Goal: Task Accomplishment & Management: Use online tool/utility

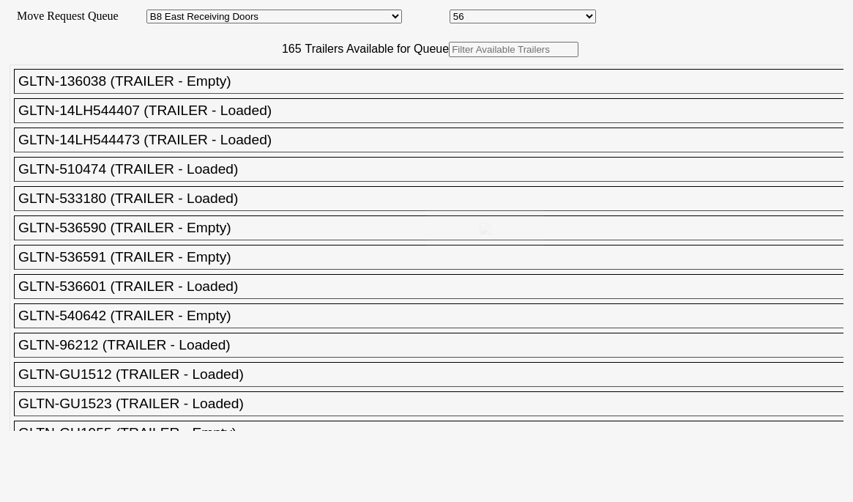
select select "536"
select select "8224"
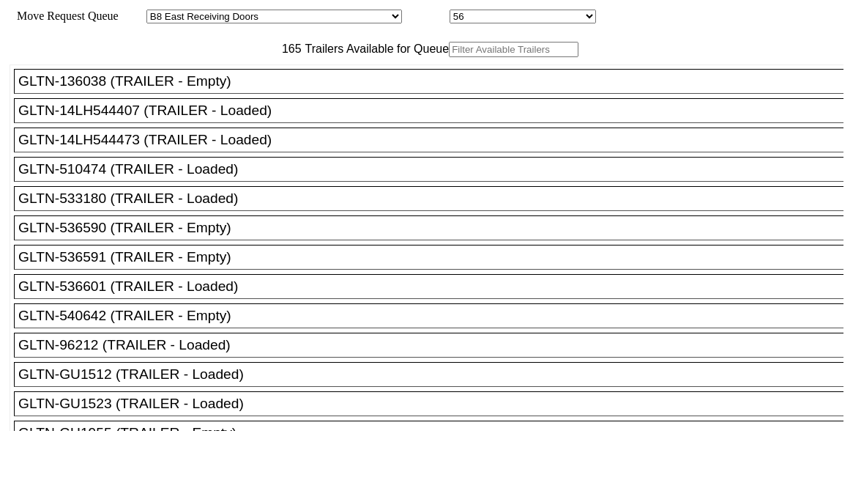
drag, startPoint x: 0, startPoint y: 0, endPoint x: 247, endPoint y: 77, distance: 258.5
click at [449, 57] on input "text" at bounding box center [514, 49] width 130 height 15
paste input "150569"
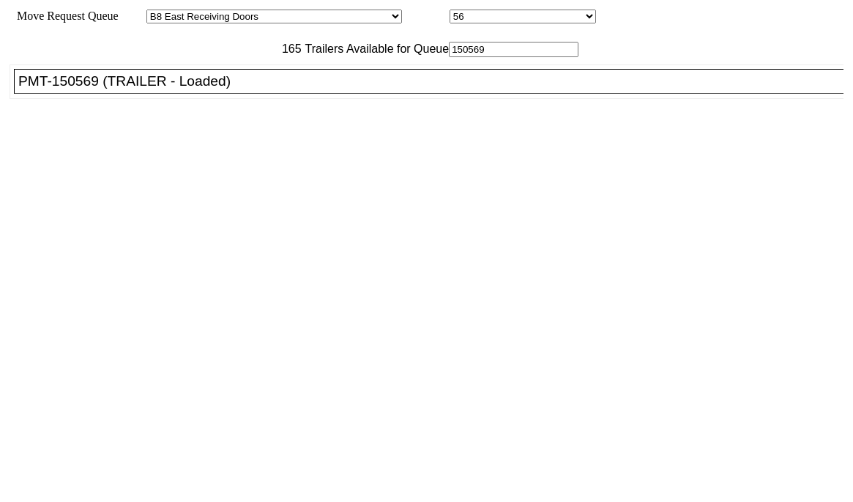
type input "150569"
click at [219, 89] on div "PMT-150569 (TRAILER - Loaded)" at bounding box center [435, 81] width 834 height 16
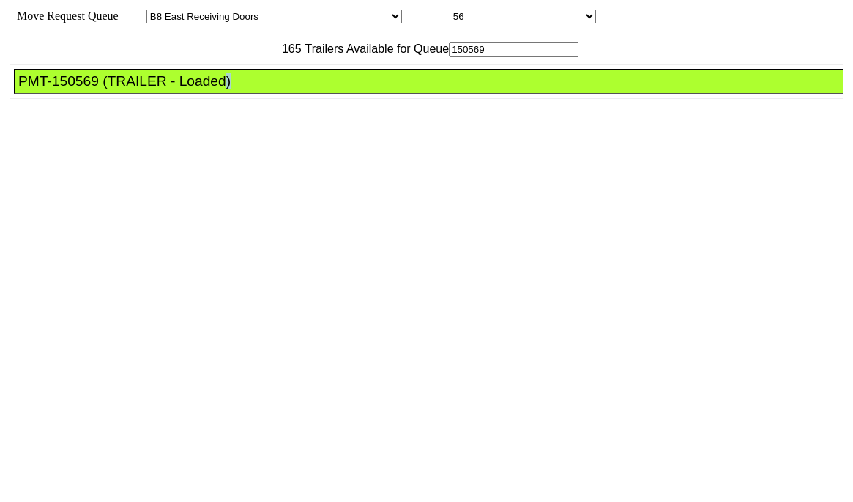
click at [219, 89] on div "PMT-150569 (TRAILER - Loaded)" at bounding box center [435, 81] width 834 height 16
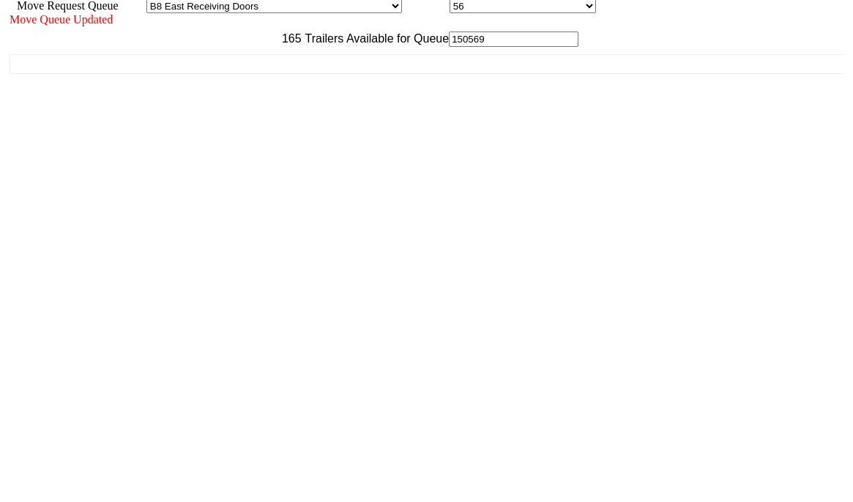
scroll to position [13, 0]
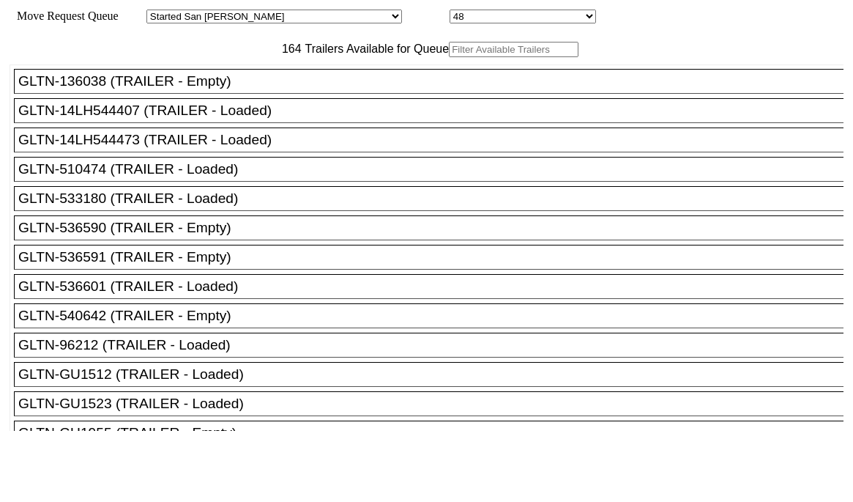
click at [449, 57] on input "text" at bounding box center [514, 49] width 130 height 15
paste input "XPOU422897"
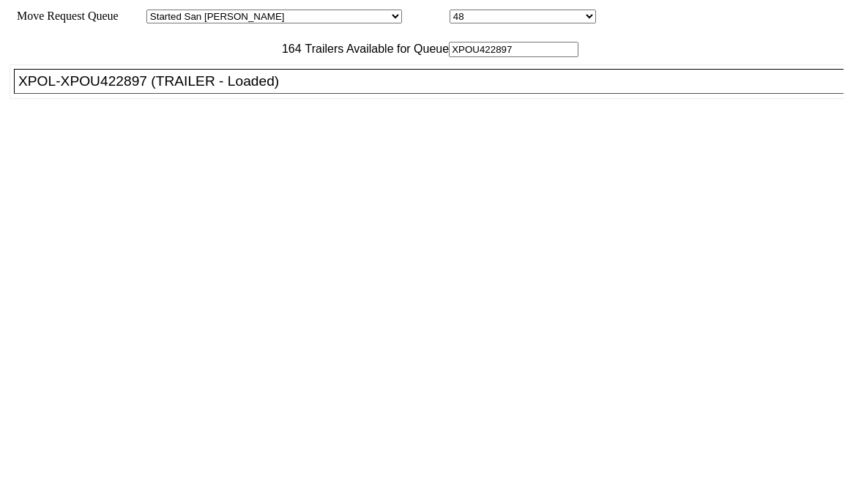
type input "XPOU422897"
click at [234, 94] on li "XPOL-XPOU422897 (TRAILER - Loaded)" at bounding box center [435, 81] width 843 height 25
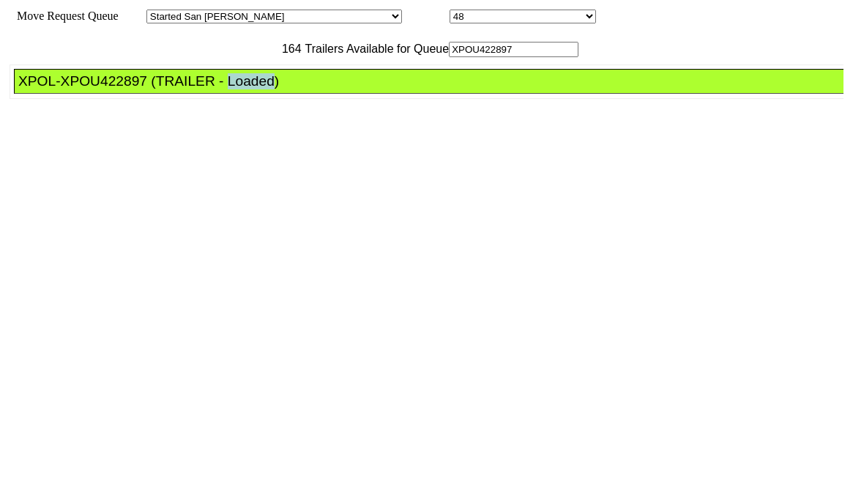
click at [234, 94] on li "XPOL-XPOU422897 (TRAILER - Loaded)" at bounding box center [435, 81] width 843 height 25
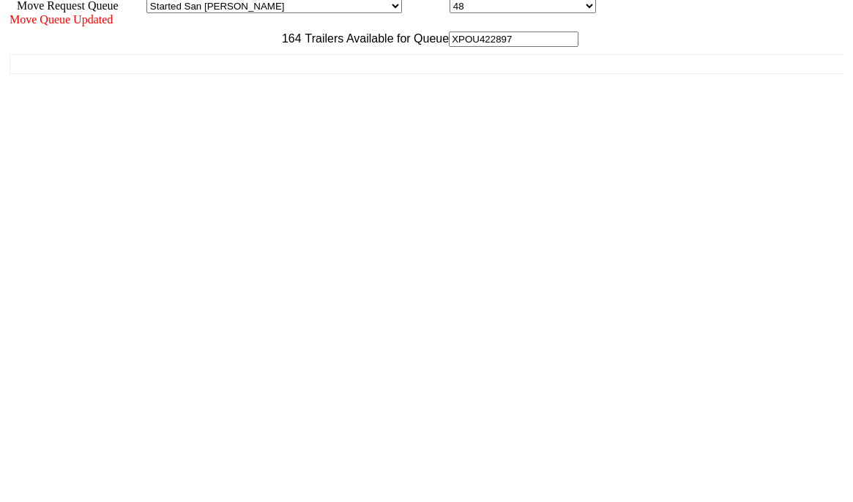
scroll to position [13, 0]
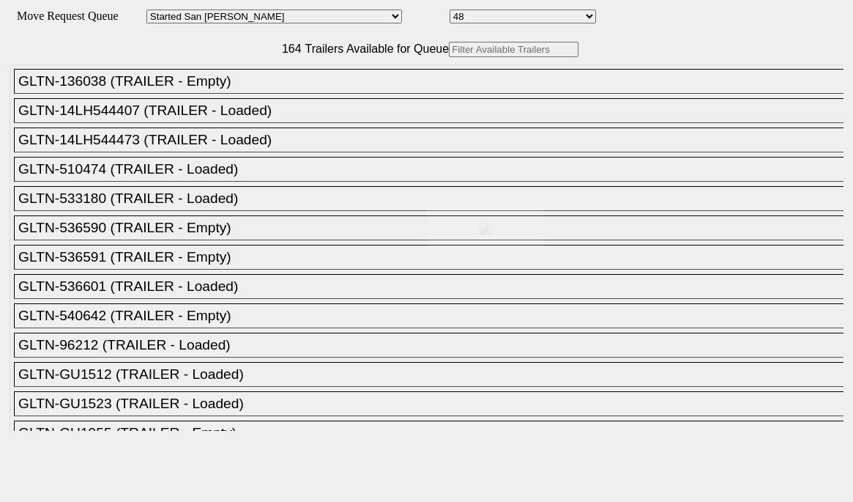
click at [303, 88] on div at bounding box center [426, 251] width 853 height 502
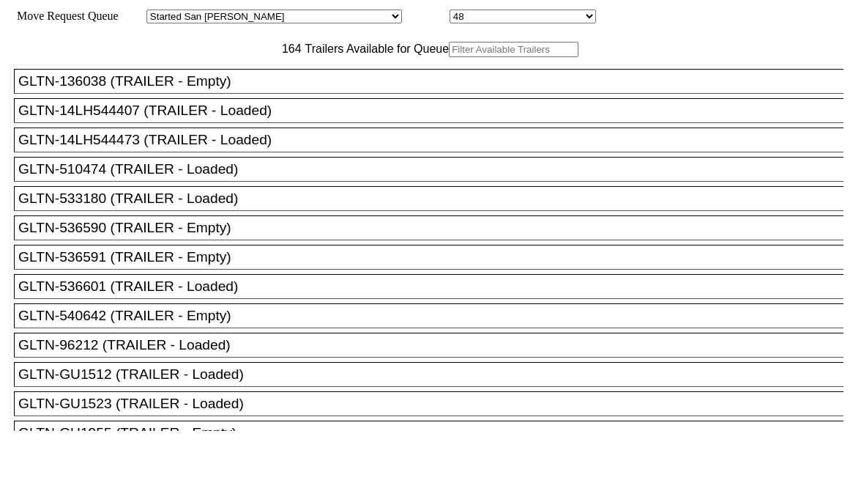
click at [449, 57] on input "text" at bounding box center [514, 49] width 130 height 15
paste input "14LH544473"
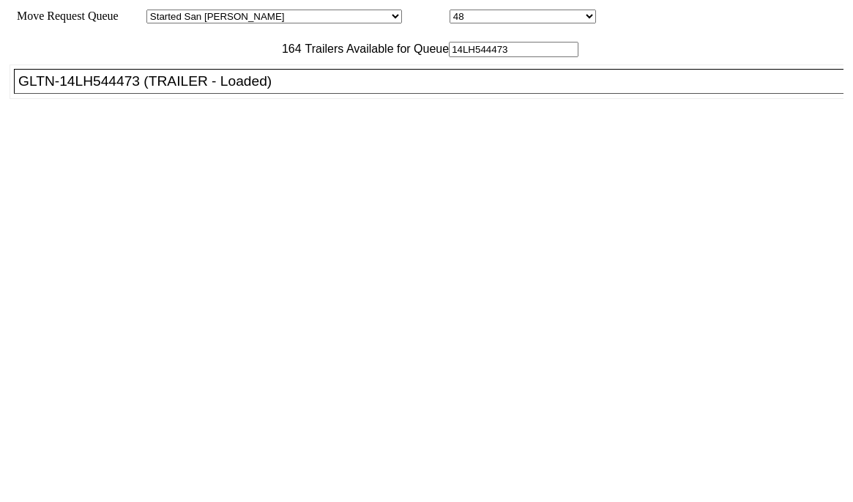
type input "14LH544473"
click at [272, 89] on div "GLTN-14LH544473 (TRAILER - Loaded)" at bounding box center [435, 81] width 834 height 16
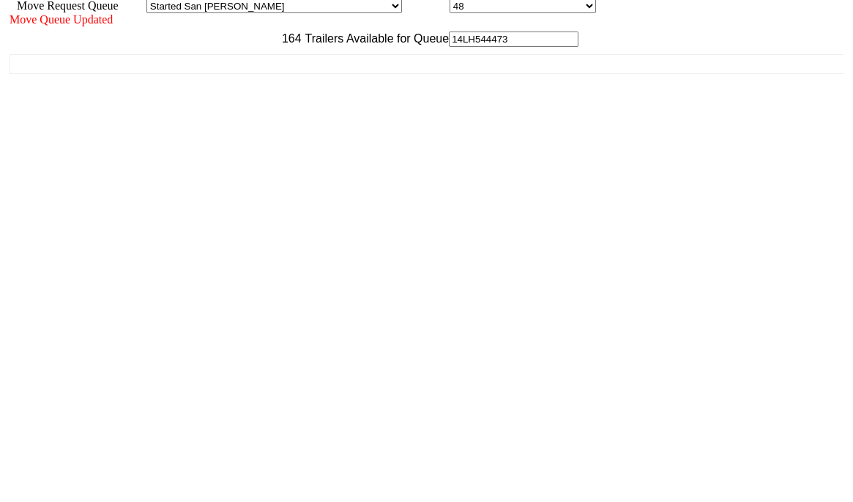
scroll to position [13, 0]
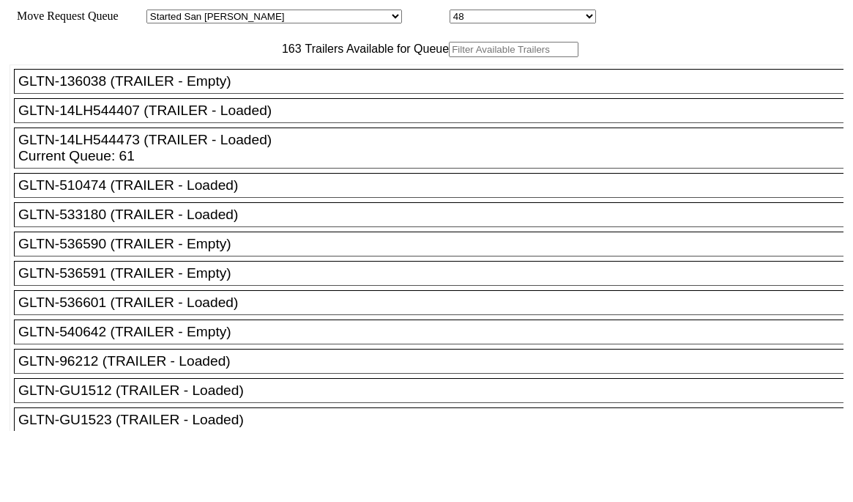
click at [449, 57] on input "text" at bounding box center [514, 49] width 130 height 15
paste input "180376"
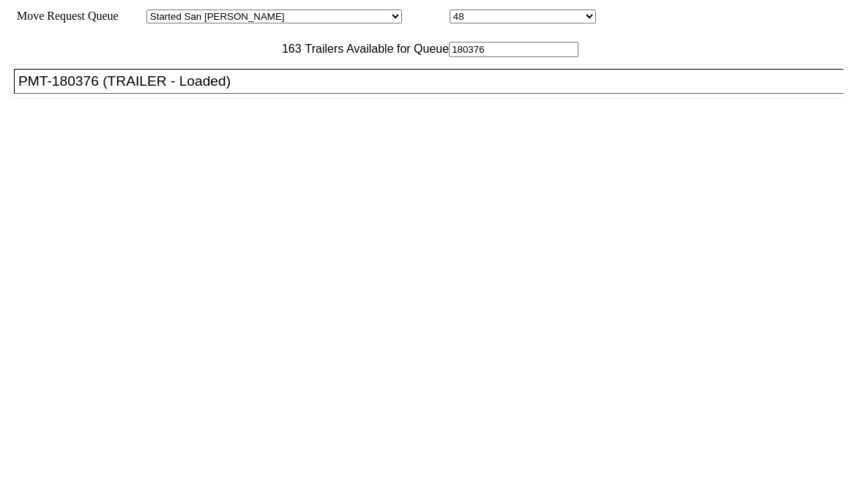
type input "180376"
click at [250, 89] on div "PMT-180376 (TRAILER - Loaded)" at bounding box center [435, 81] width 834 height 16
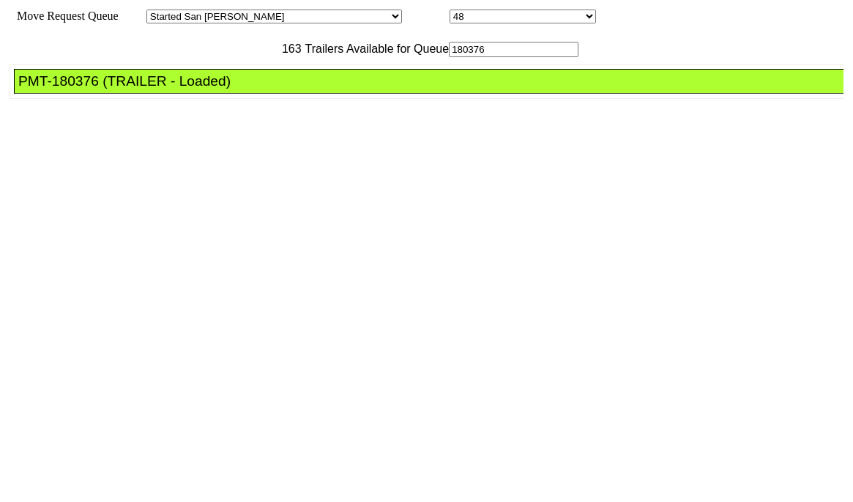
click at [250, 89] on div "PMT-180376 (TRAILER - Loaded)" at bounding box center [435, 81] width 834 height 16
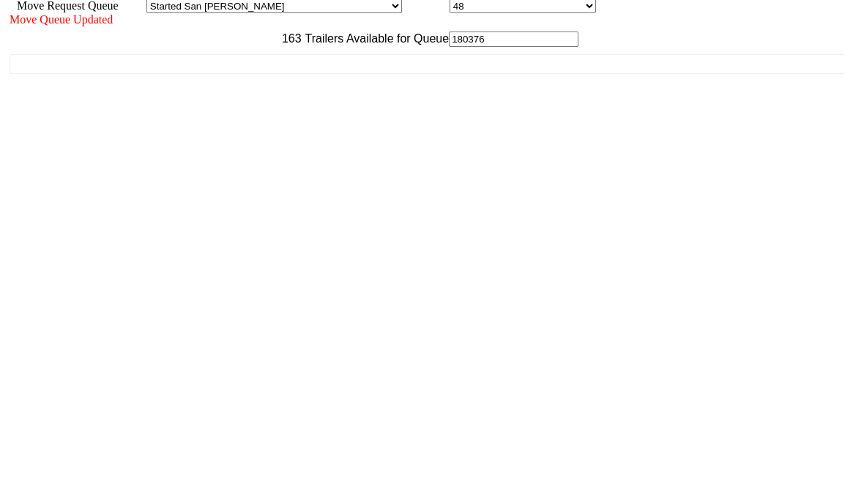
scroll to position [13, 0]
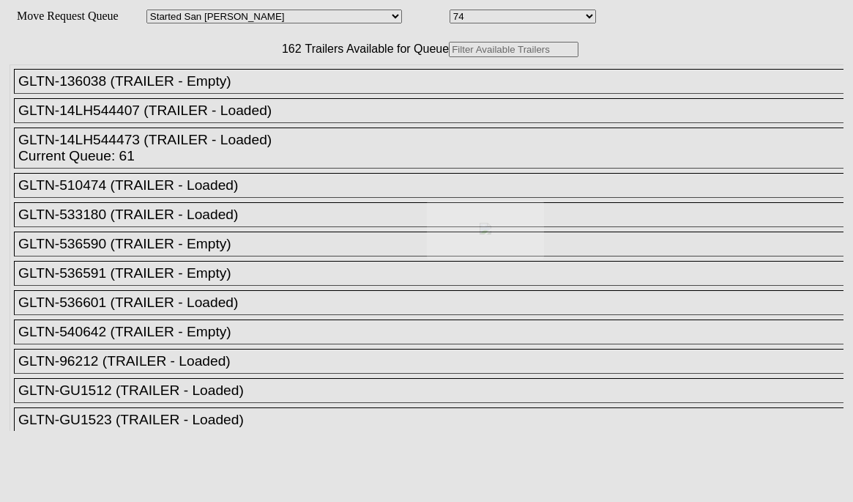
click at [233, 88] on div at bounding box center [426, 251] width 853 height 502
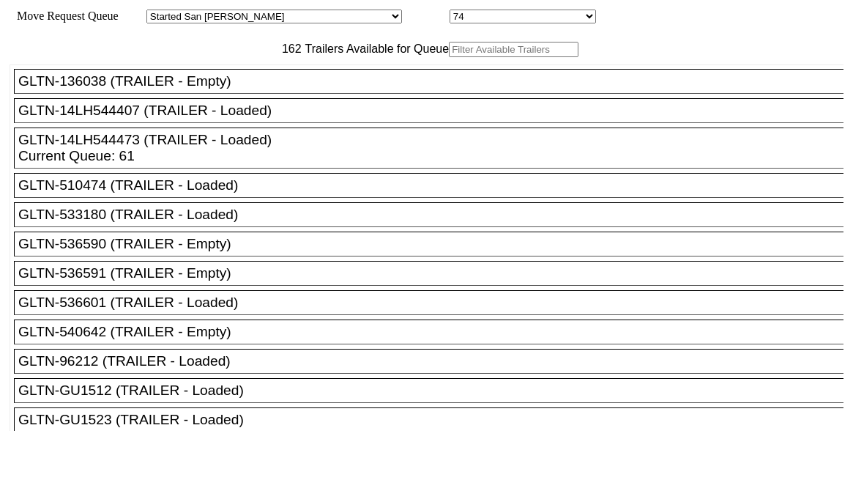
drag, startPoint x: 233, startPoint y: 88, endPoint x: 249, endPoint y: 81, distance: 17.7
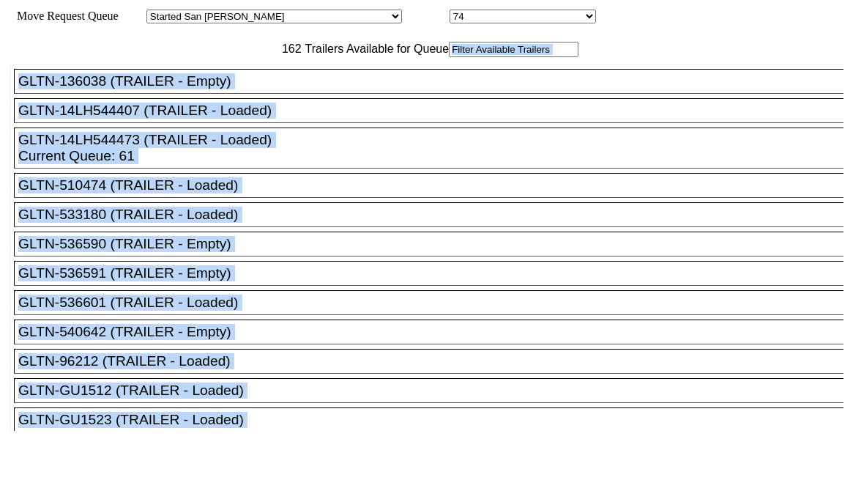
click at [449, 57] on input "text" at bounding box center [514, 49] width 130 height 15
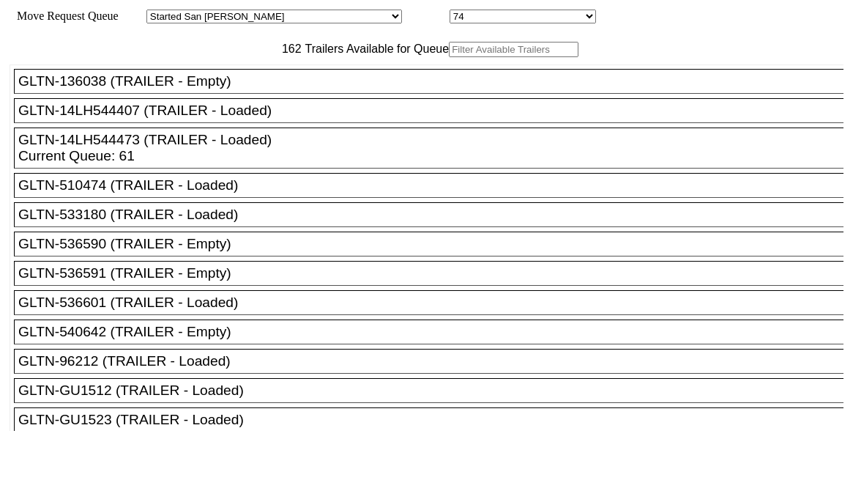
paste input "115559"
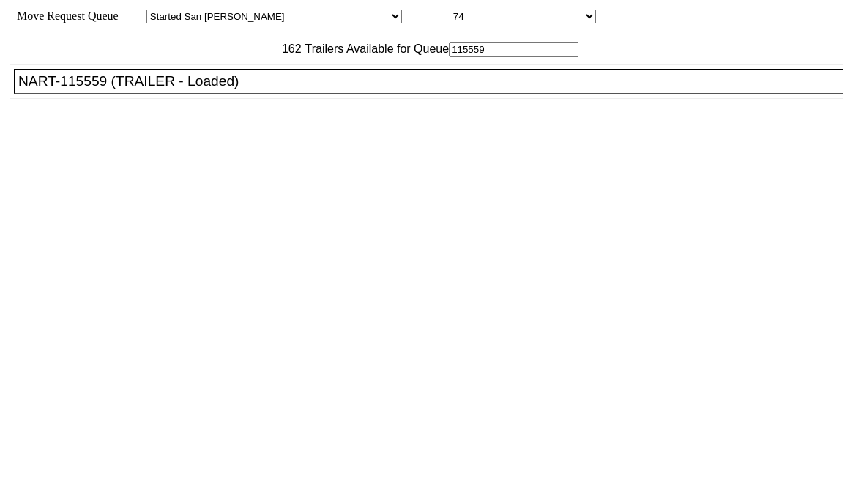
type input "115559"
click at [191, 89] on div "NART-115559 (TRAILER - Loaded)" at bounding box center [435, 81] width 834 height 16
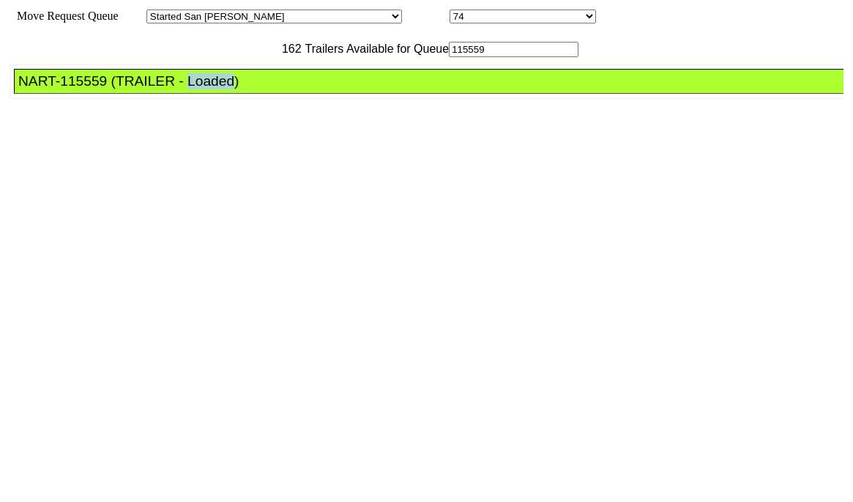
drag, startPoint x: 191, startPoint y: 122, endPoint x: 547, endPoint y: 313, distance: 403.7
click at [192, 89] on div "NART-115559 (TRAILER - Loaded)" at bounding box center [435, 81] width 834 height 16
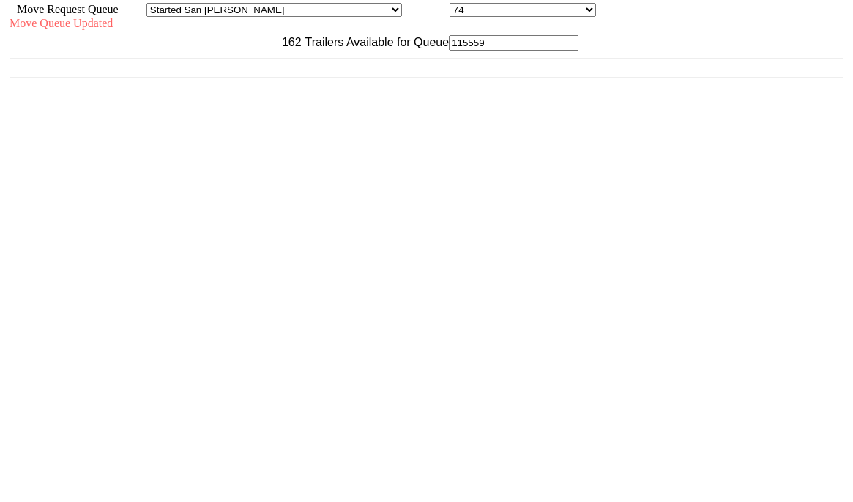
scroll to position [13, 0]
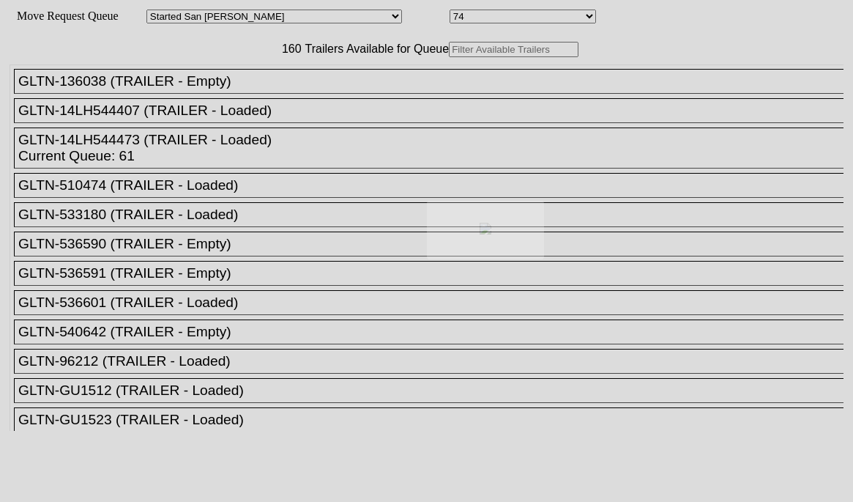
click at [226, 78] on div at bounding box center [426, 251] width 853 height 502
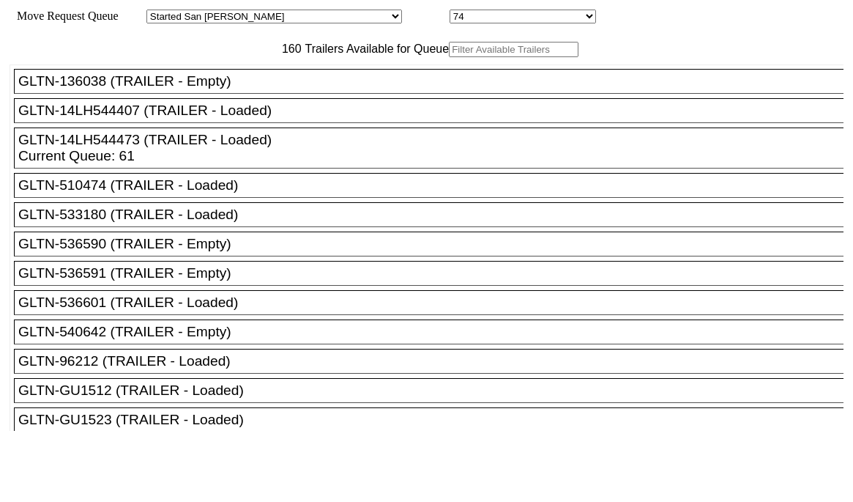
click at [449, 57] on input "text" at bounding box center [514, 49] width 130 height 15
paste input "JBHU314448"
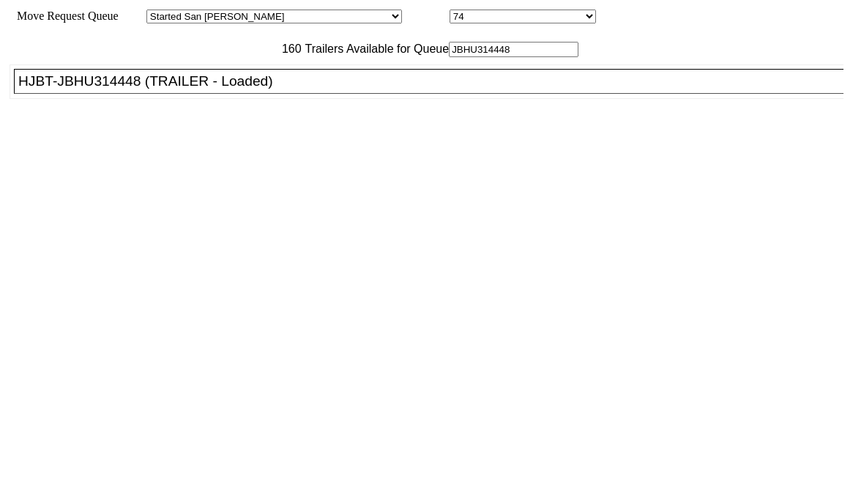
type input "JBHU314448"
click at [218, 89] on div "HJBT-JBHU314448 (TRAILER - Loaded)" at bounding box center [435, 81] width 834 height 16
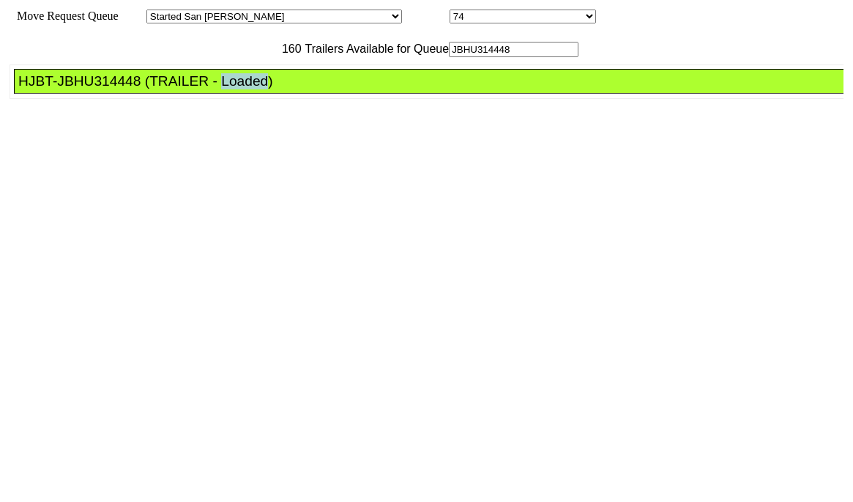
click at [218, 89] on div "HJBT-JBHU314448 (TRAILER - Loaded)" at bounding box center [435, 81] width 834 height 16
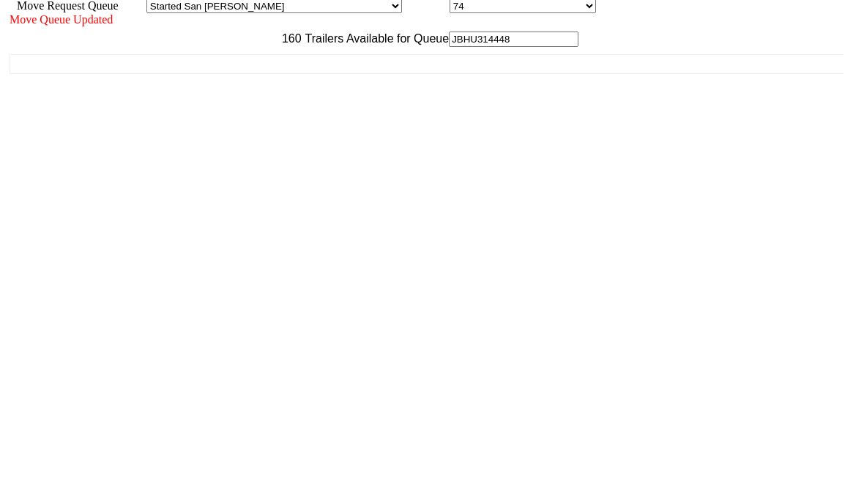
scroll to position [13, 0]
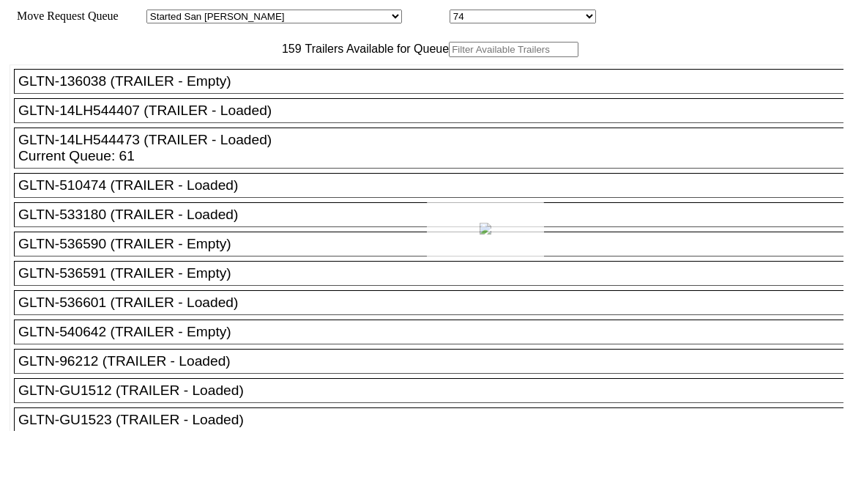
click at [231, 74] on div at bounding box center [426, 251] width 853 height 502
click at [449, 57] on input "text" at bounding box center [514, 49] width 130 height 15
paste input "150863"
type input "150863"
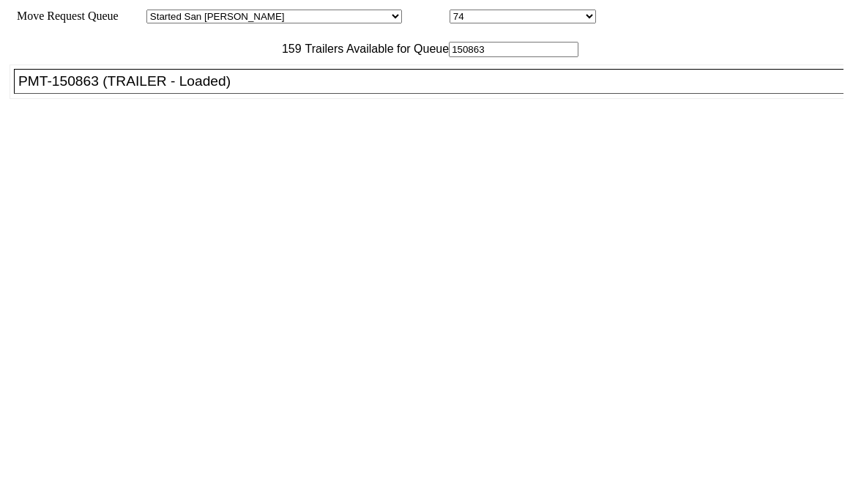
click at [201, 89] on div "PMT-150863 (TRAILER - Loaded)" at bounding box center [435, 81] width 834 height 16
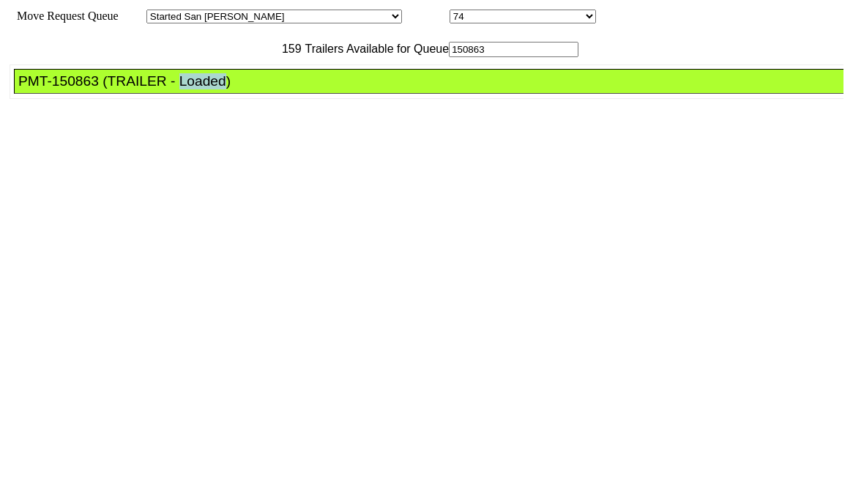
drag, startPoint x: 201, startPoint y: 116, endPoint x: 297, endPoint y: 152, distance: 102.7
click at [202, 89] on div "PMT-150863 (TRAILER - Loaded)" at bounding box center [435, 81] width 834 height 16
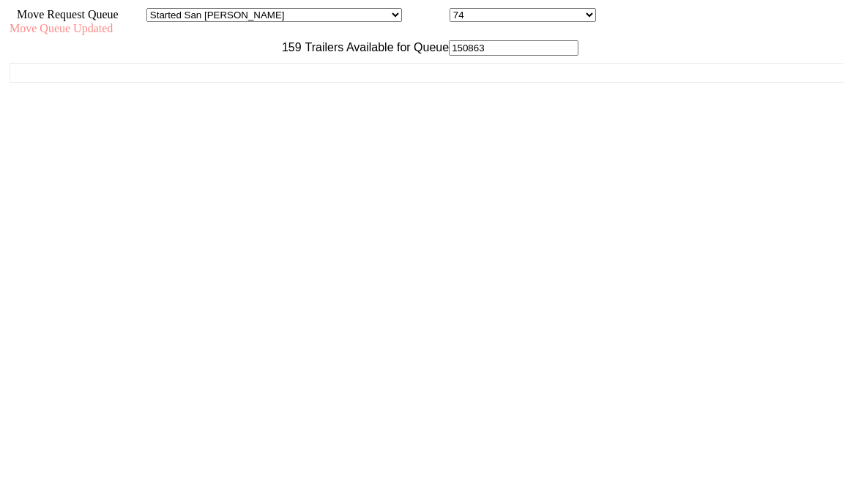
scroll to position [13, 0]
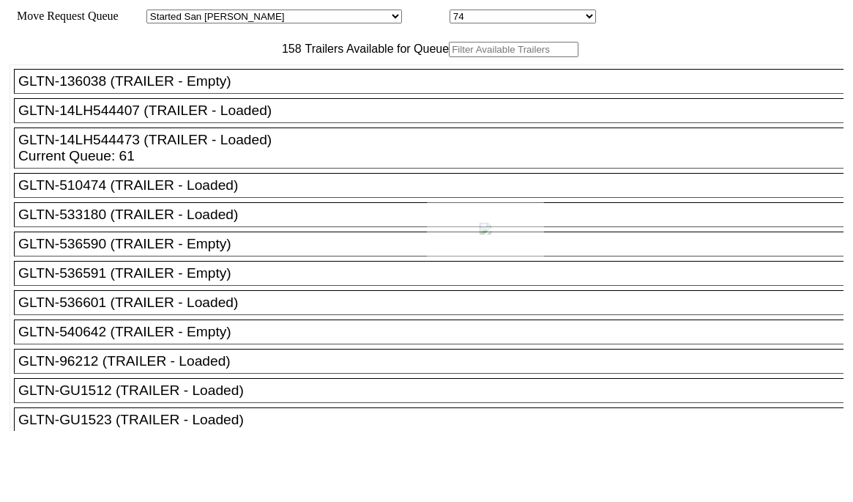
click at [213, 82] on div at bounding box center [426, 251] width 853 height 502
click at [449, 57] on input "text" at bounding box center [514, 49] width 130 height 15
paste input "230068"
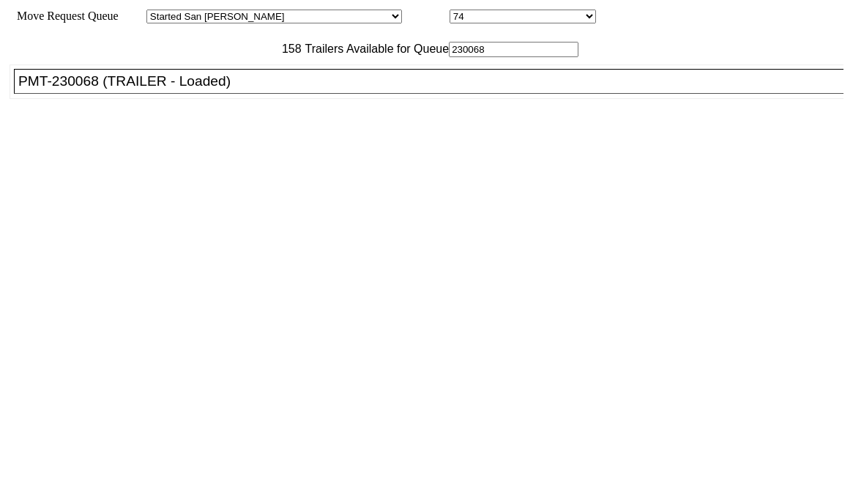
type input "230068"
click at [231, 89] on div "PMT-230068 (TRAILER - Loaded)" at bounding box center [435, 81] width 834 height 16
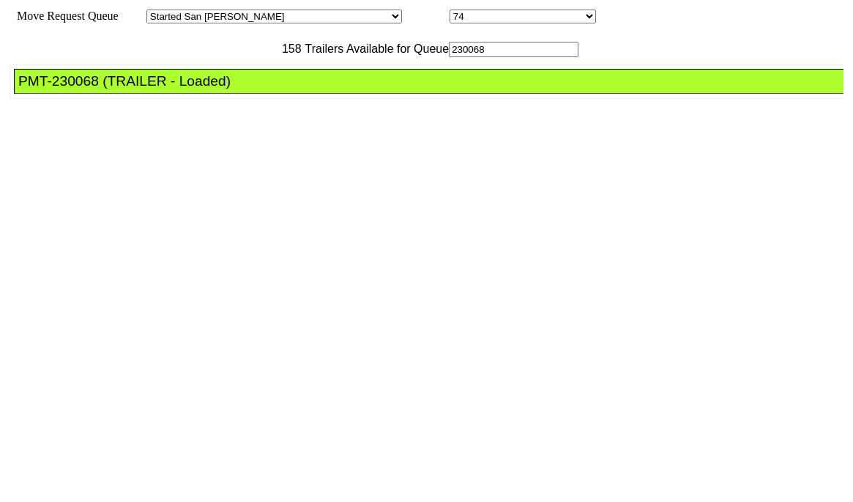
click at [231, 89] on div "PMT-230068 (TRAILER - Loaded)" at bounding box center [435, 81] width 834 height 16
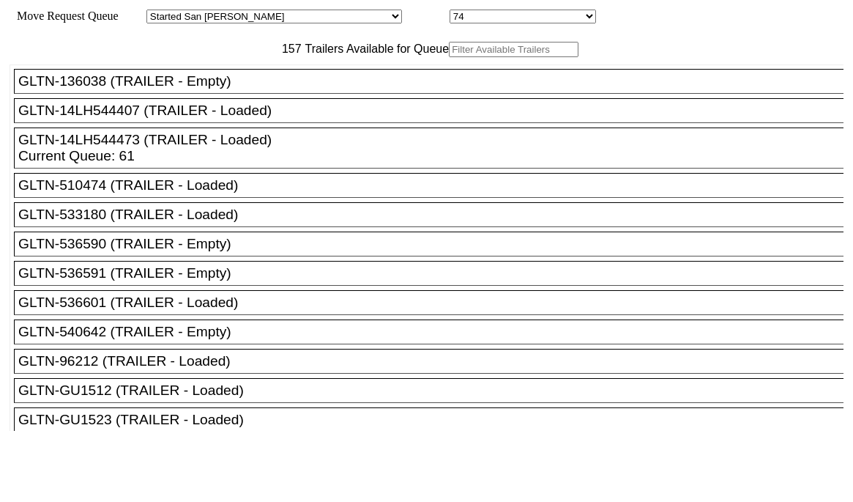
click at [449, 57] on input "text" at bounding box center [514, 49] width 130 height 15
paste input "161278"
type input "161278"
click at [449, 57] on input "text" at bounding box center [514, 49] width 130 height 15
paste input "161278"
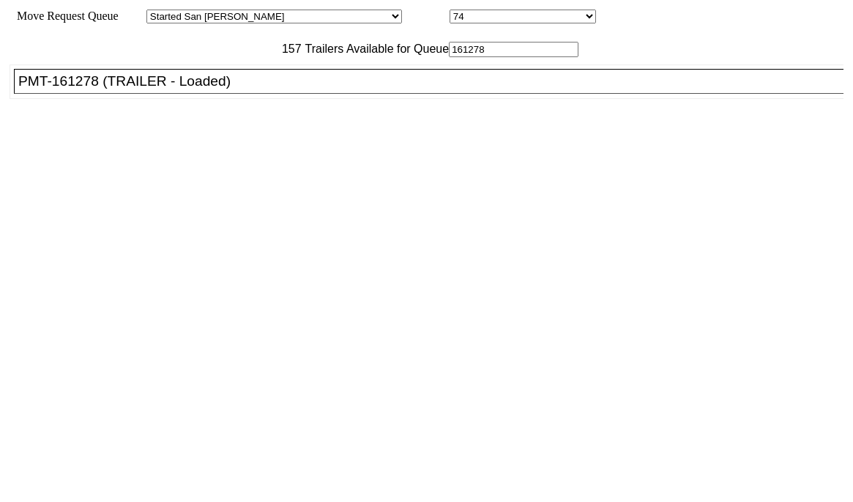
type input "161278"
click at [231, 89] on div "PMT-161278 (TRAILER - Loaded)" at bounding box center [435, 81] width 834 height 16
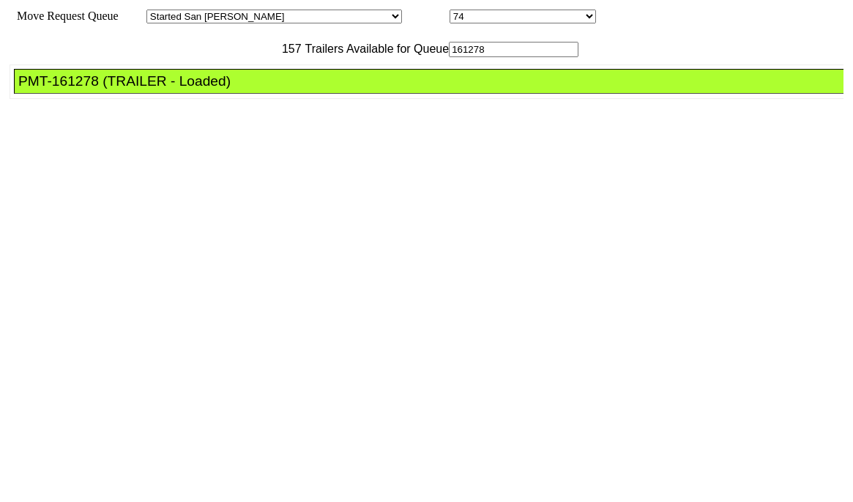
click at [231, 89] on div "PMT-161278 (TRAILER - Loaded)" at bounding box center [435, 81] width 834 height 16
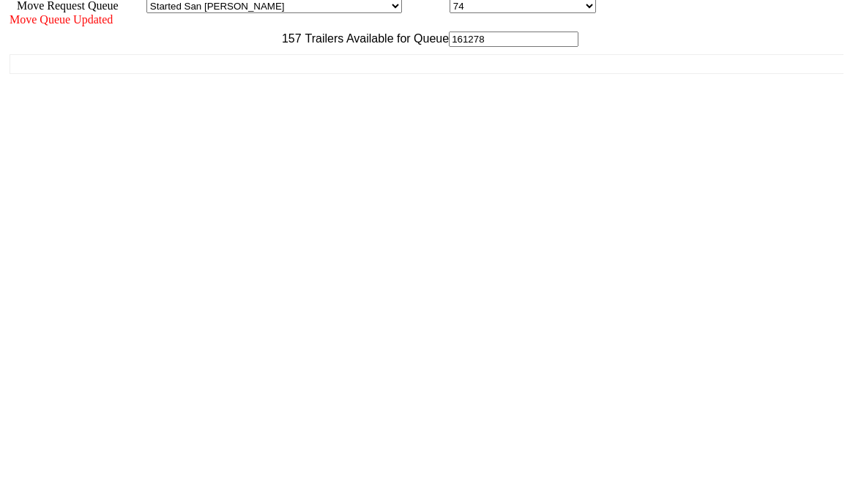
scroll to position [13, 0]
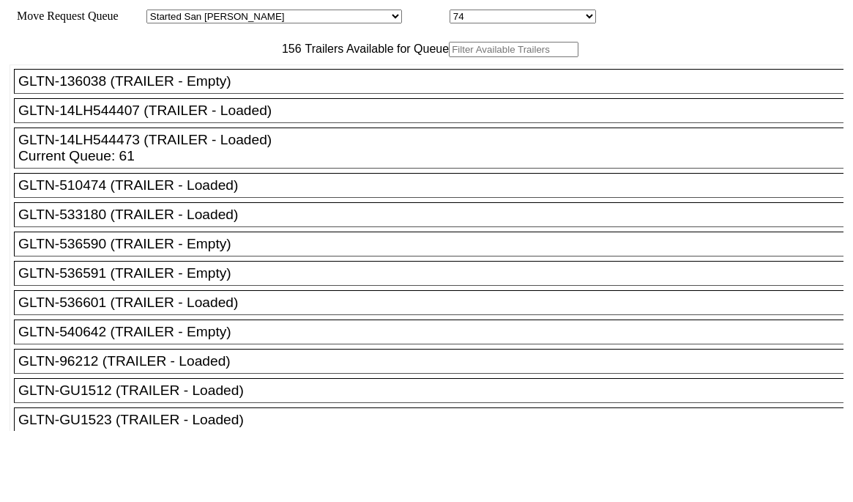
click at [449, 57] on input "text" at bounding box center [514, 49] width 130 height 15
paste input "JBHU258662"
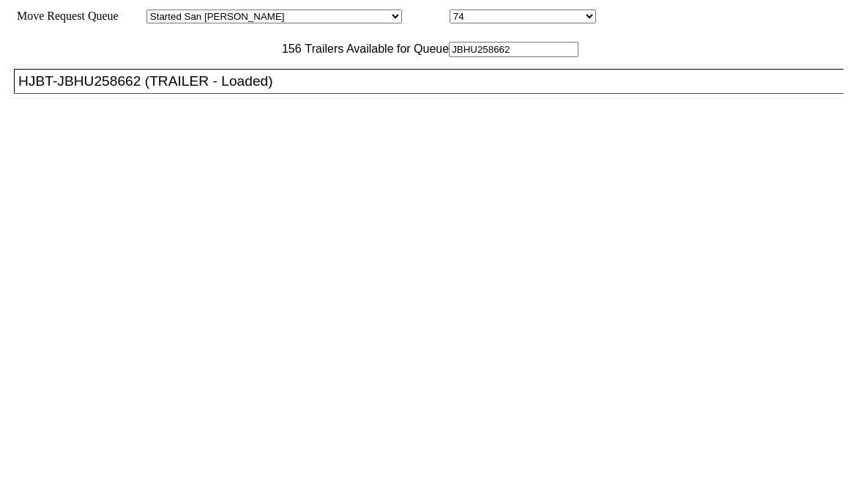
type input "JBHU258662"
click at [238, 94] on li "HJBT-JBHU258662 (TRAILER - Loaded)" at bounding box center [435, 81] width 843 height 25
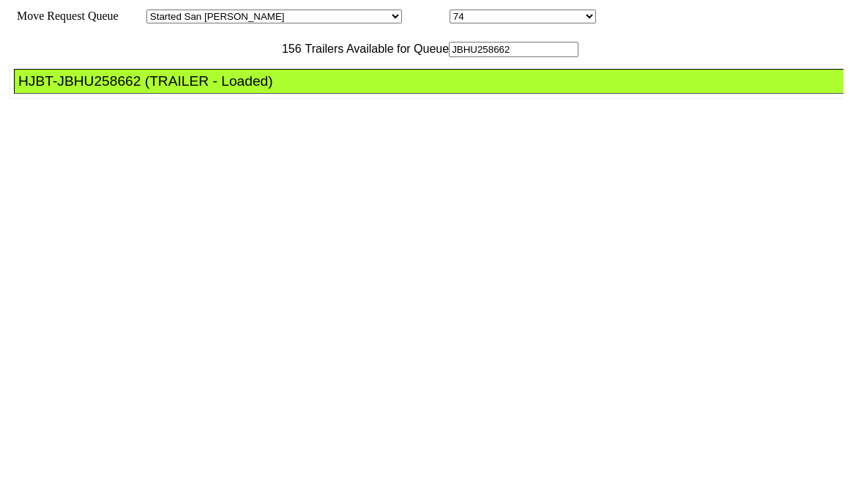
click at [240, 89] on div "HJBT-JBHU258662 (TRAILER - Loaded)" at bounding box center [435, 81] width 834 height 16
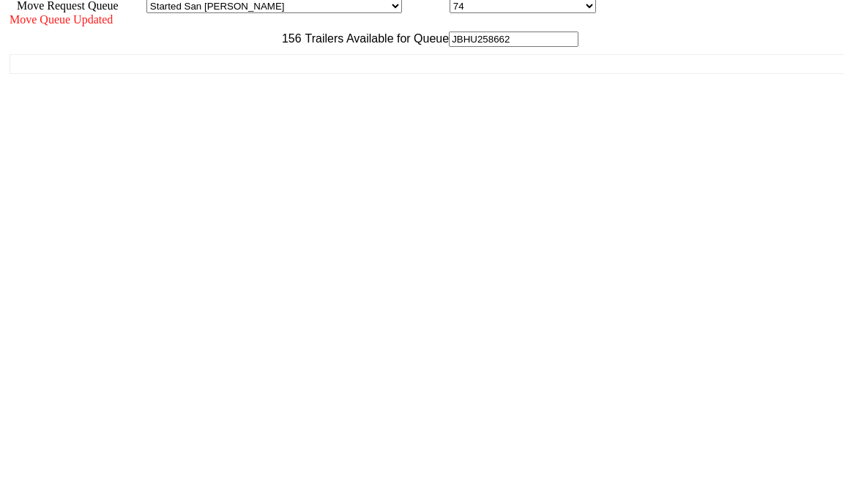
scroll to position [13, 0]
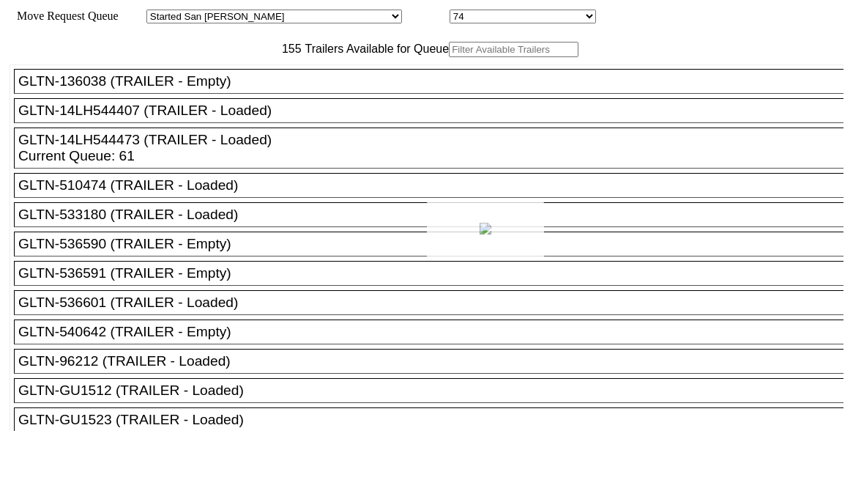
drag, startPoint x: 276, startPoint y: 81, endPoint x: 259, endPoint y: 81, distance: 16.8
click at [259, 81] on div at bounding box center [426, 251] width 853 height 502
click at [449, 57] on input "text" at bounding box center [514, 49] width 130 height 15
paste input "180336"
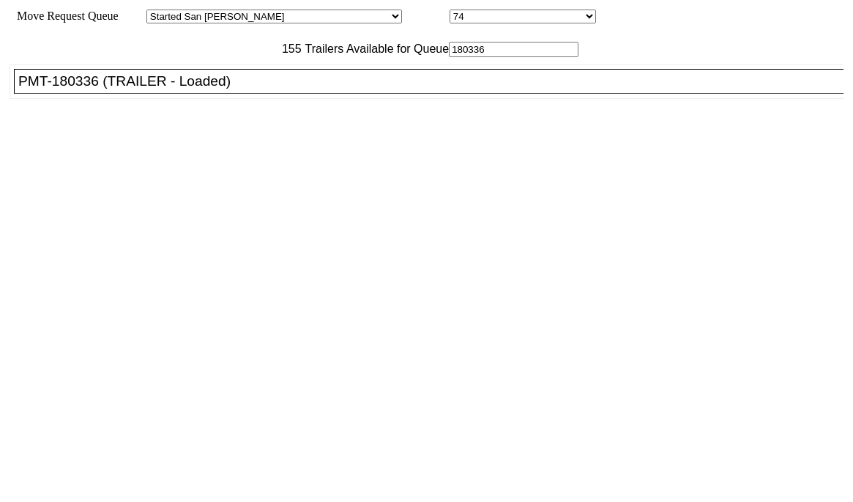
type input "180336"
click at [245, 89] on div "PMT-180336 (TRAILER - Loaded)" at bounding box center [435, 81] width 834 height 16
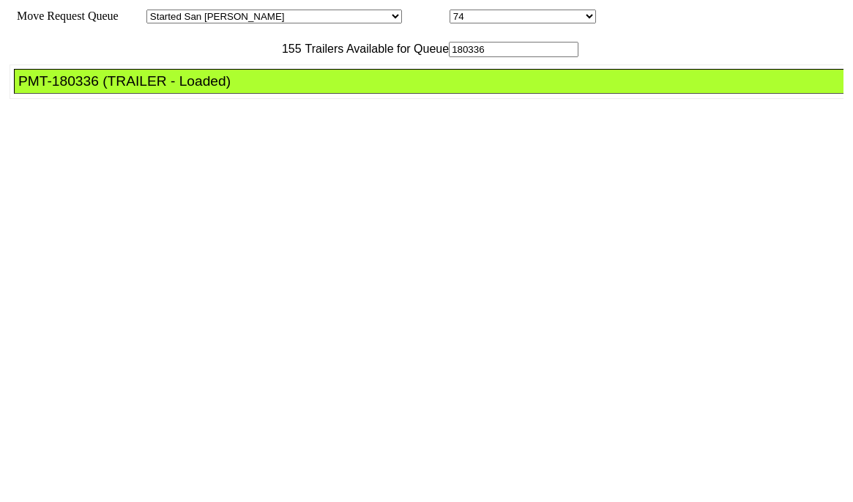
click at [245, 89] on div "PMT-180336 (TRAILER - Loaded)" at bounding box center [435, 81] width 834 height 16
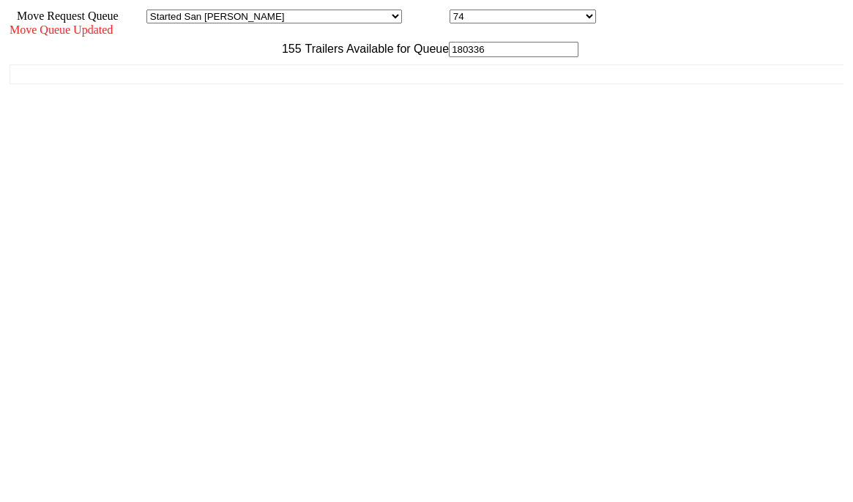
scroll to position [13, 0]
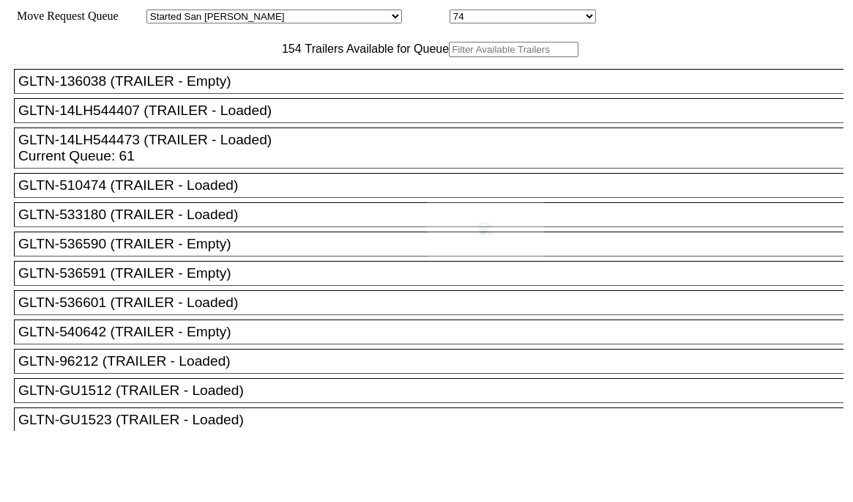
click at [261, 87] on div at bounding box center [426, 251] width 853 height 502
click at [449, 57] on input "text" at bounding box center [514, 49] width 130 height 15
paste input "151250"
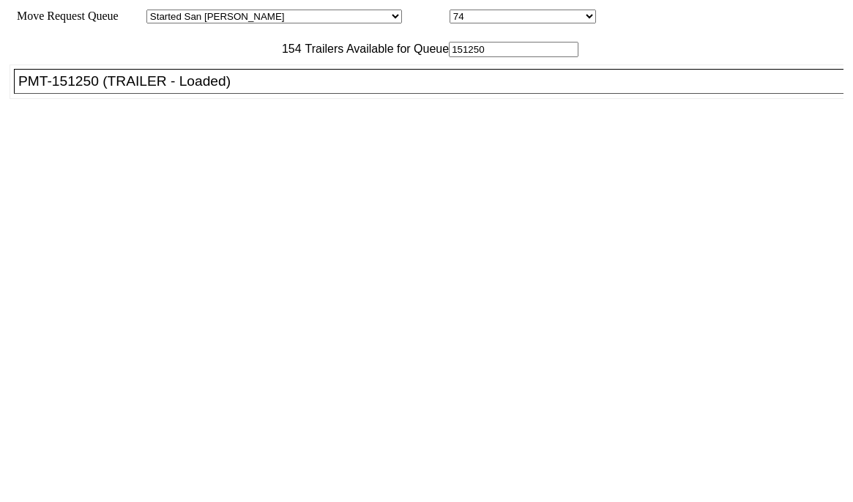
type input "151250"
click at [244, 89] on div "PMT-151250 (TRAILER - Loaded)" at bounding box center [435, 81] width 834 height 16
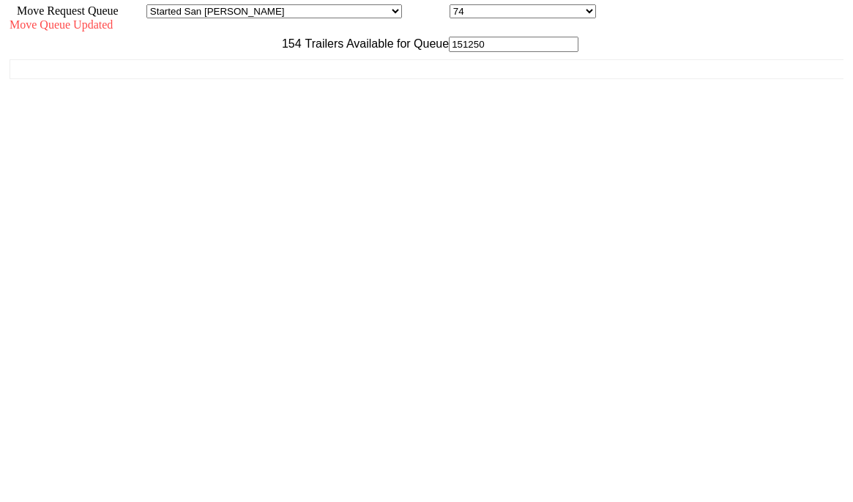
scroll to position [13, 0]
